Goal: Check status: Check status

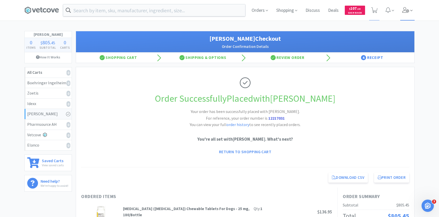
click at [408, 9] on icon at bounding box center [405, 10] width 7 height 6
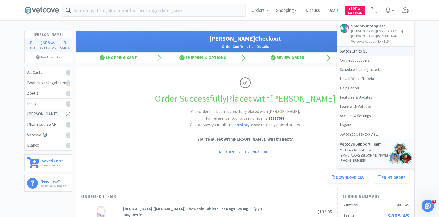
click at [366, 47] on span "Switch Clinics ( 16 )" at bounding box center [375, 51] width 77 height 9
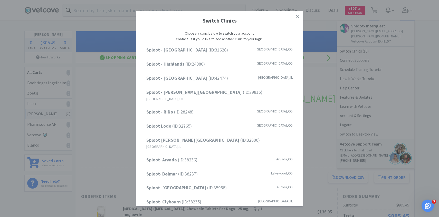
scroll to position [65, 0]
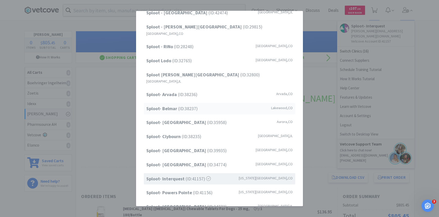
click at [188, 105] on span "Sploot- Belmar (ID: 38237 )" at bounding box center [171, 108] width 51 height 7
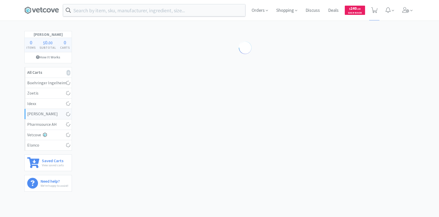
click at [123, 11] on input "text" at bounding box center [154, 10] width 182 height 12
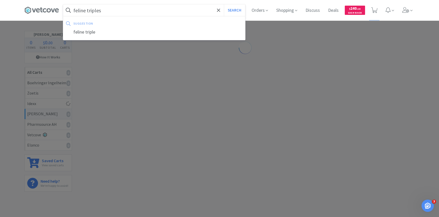
type input "feline triples"
click at [224, 4] on button "Search" at bounding box center [234, 10] width 21 height 12
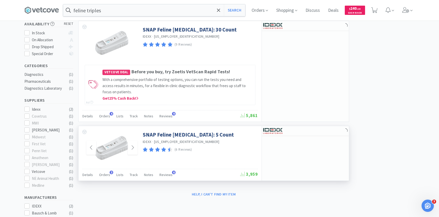
scroll to position [120, 0]
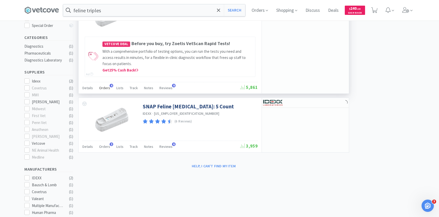
click at [106, 91] on div "Orders 4" at bounding box center [104, 89] width 11 height 10
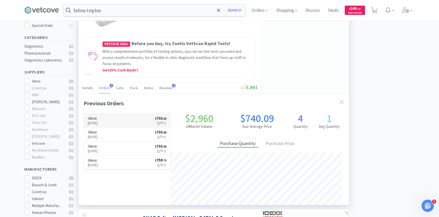
scroll to position [133, 270]
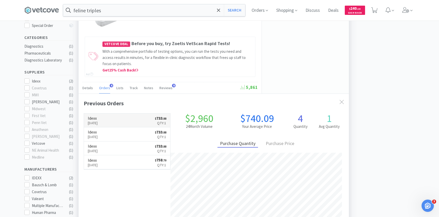
click at [117, 124] on link "Idexx [DATE] $ 733 . 88 Qty: 1" at bounding box center [127, 121] width 86 height 14
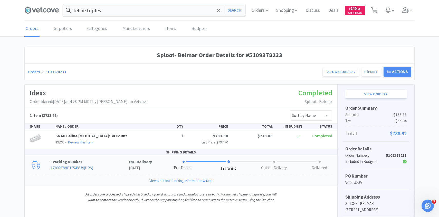
click at [79, 164] on p "Tracking Number" at bounding box center [90, 162] width 78 height 6
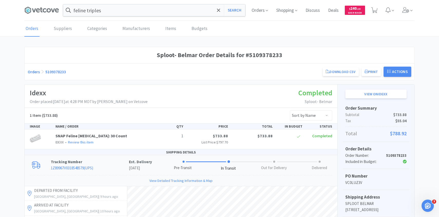
click at [85, 169] on link "1Z89967V0318548579 ( UPS )" at bounding box center [72, 168] width 42 height 5
